Goal: Information Seeking & Learning: Learn about a topic

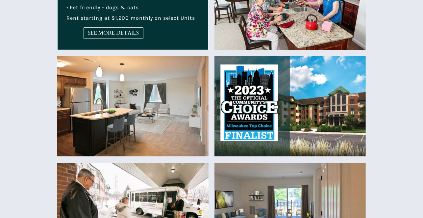
scroll to position [329, 0]
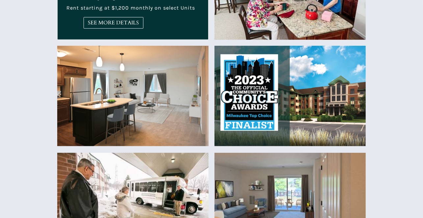
click at [298, 102] on img at bounding box center [290, 96] width 151 height 100
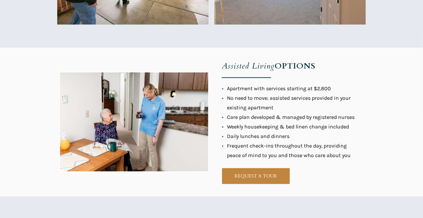
scroll to position [556, 0]
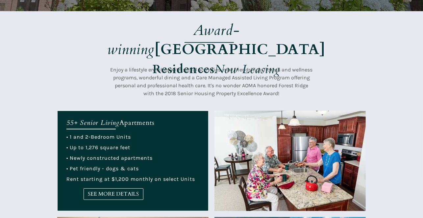
scroll to position [165, 0]
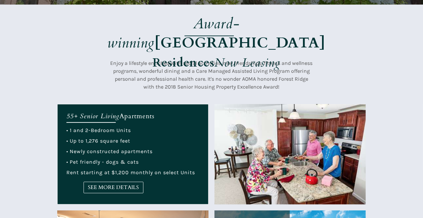
click at [94, 133] on div "• 1 and 2-Bedroom Units • Up to 1,276 square feet • Newly constructed apartment…" at bounding box center [132, 151] width 133 height 47
click at [103, 187] on span "SEE MORE DETAILS" at bounding box center [113, 187] width 59 height 6
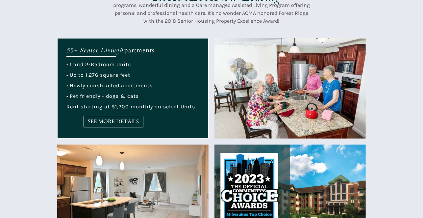
scroll to position [263, 0]
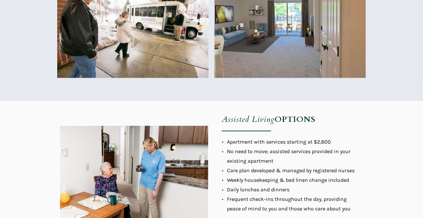
scroll to position [527, 0]
